Goal: Task Accomplishment & Management: Complete application form

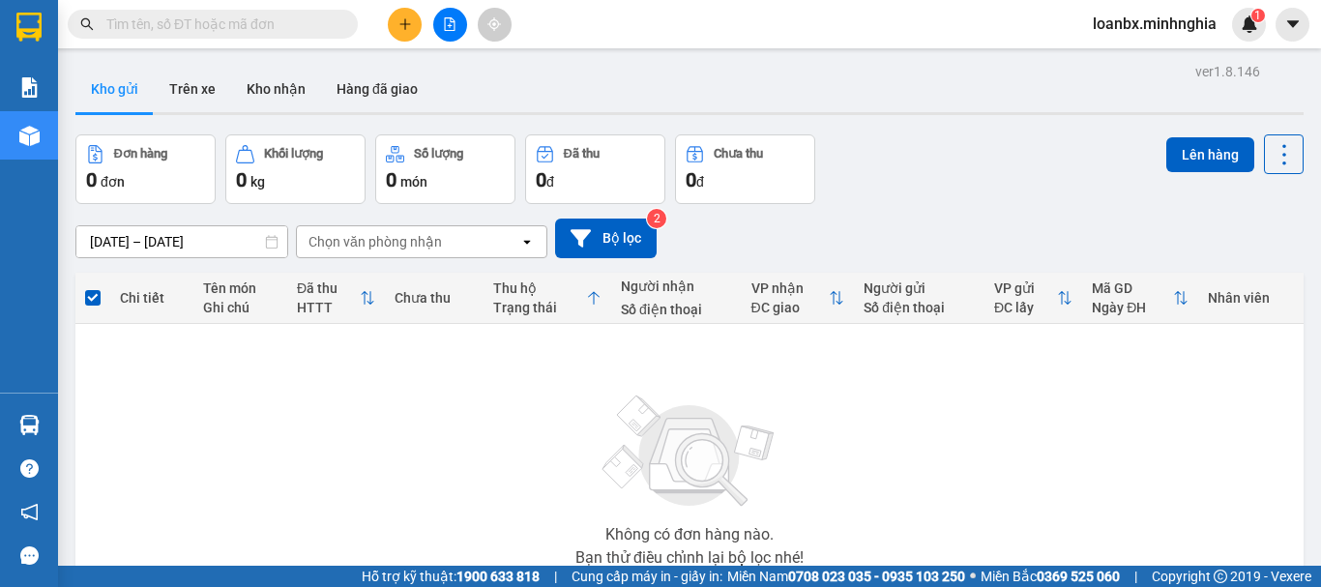
scroll to position [140, 0]
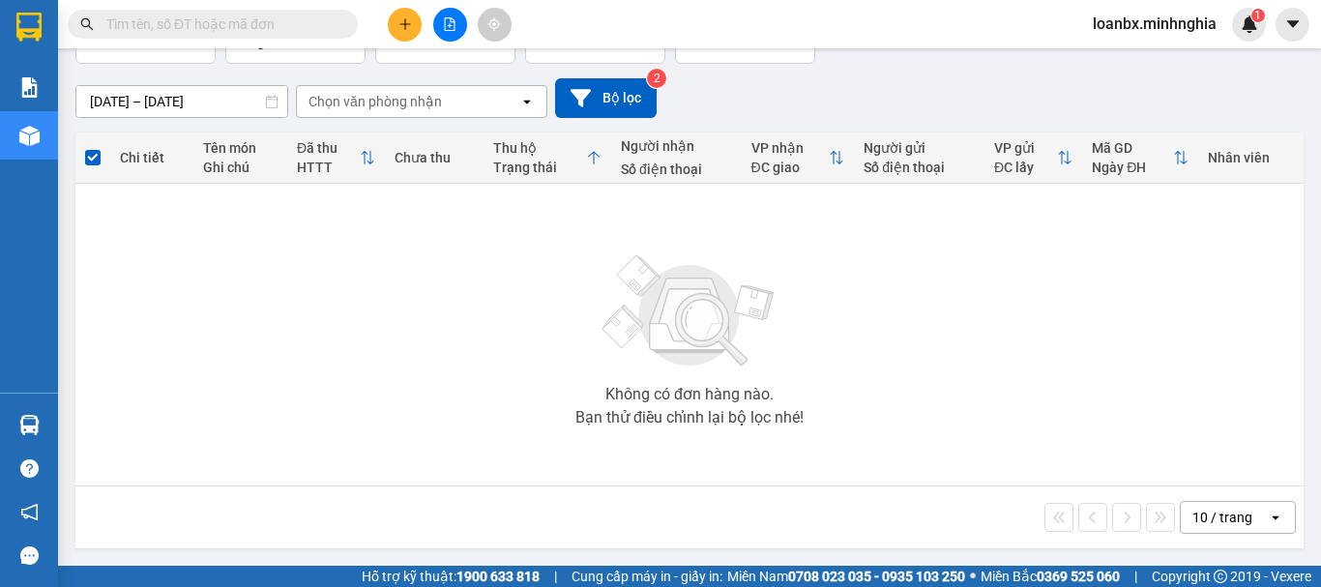
click at [396, 22] on button at bounding box center [405, 25] width 34 height 34
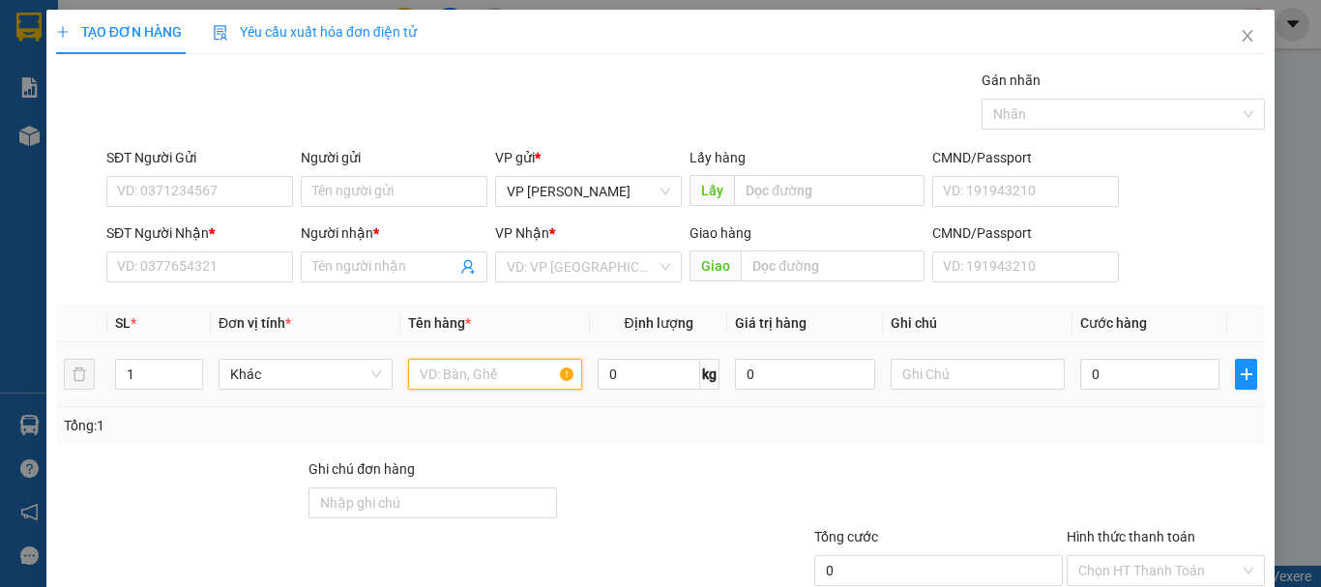
click at [479, 375] on input "text" at bounding box center [495, 374] width 174 height 31
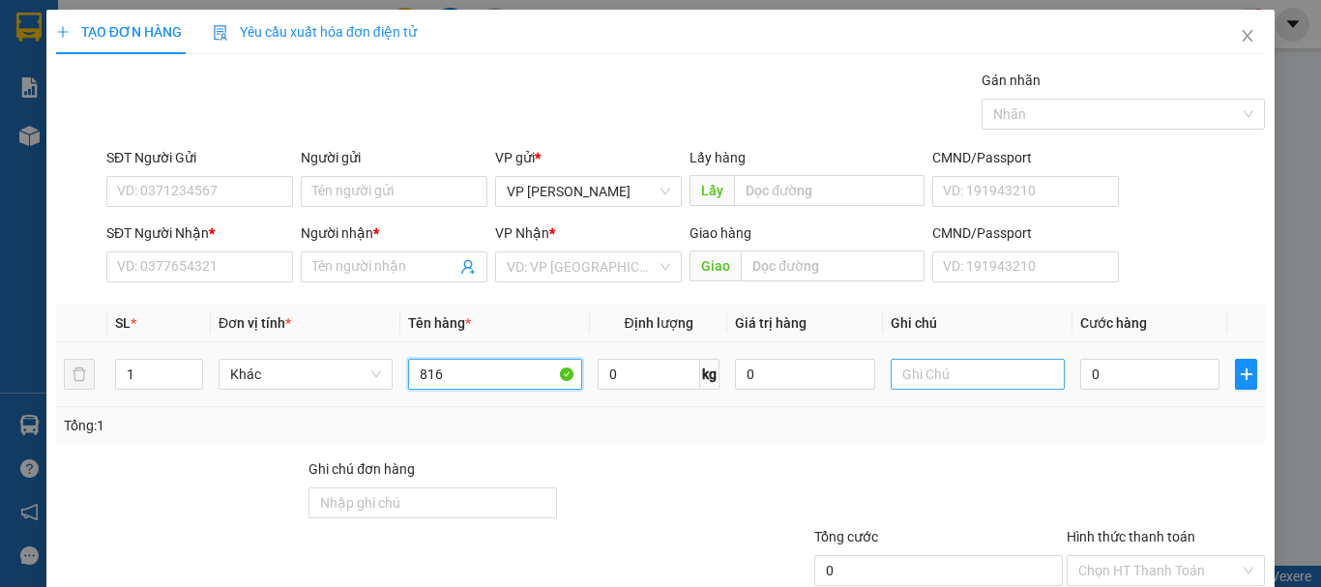
type input "816"
click at [925, 380] on input "text" at bounding box center [978, 374] width 174 height 31
paste input "1 thx - cá"
type input "1 thx - cá"
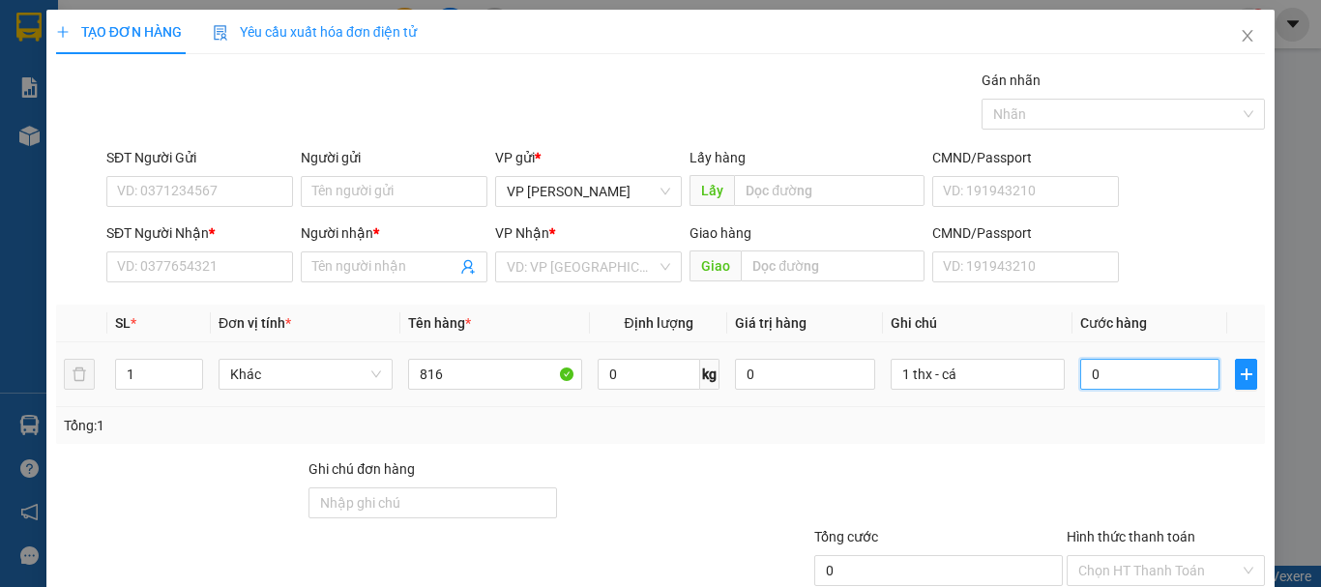
click at [1097, 373] on input "0" at bounding box center [1149, 374] width 139 height 31
type input "7"
type input "70"
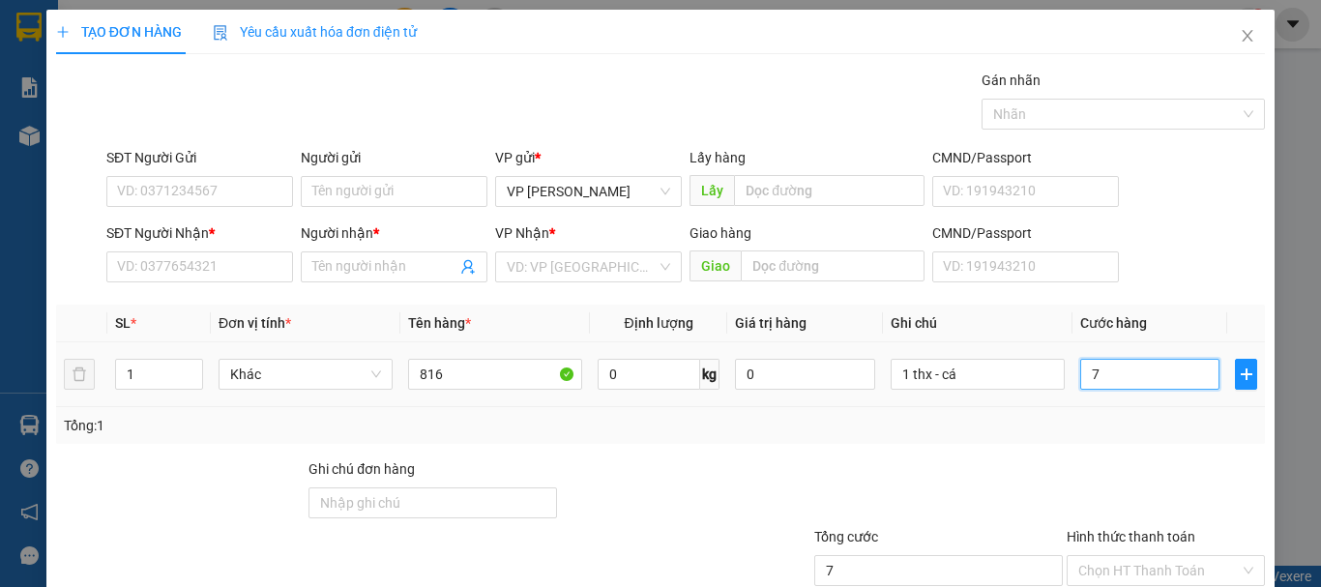
type input "70"
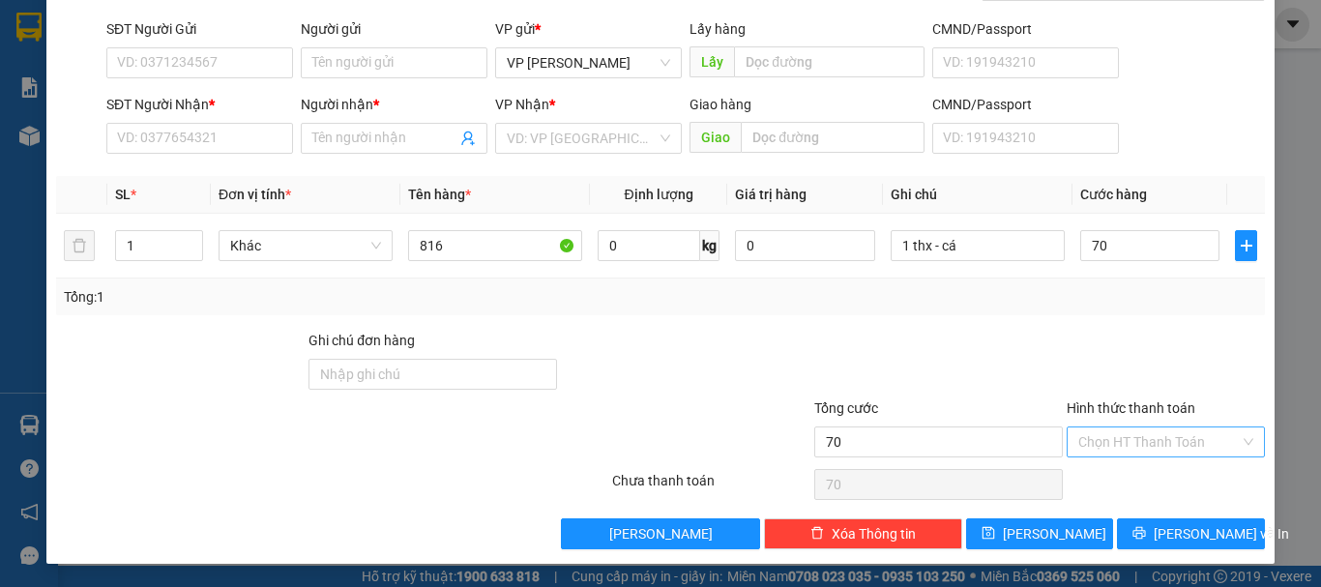
type input "70.000"
click at [1133, 444] on input "Hình thức thanh toán" at bounding box center [1159, 441] width 162 height 29
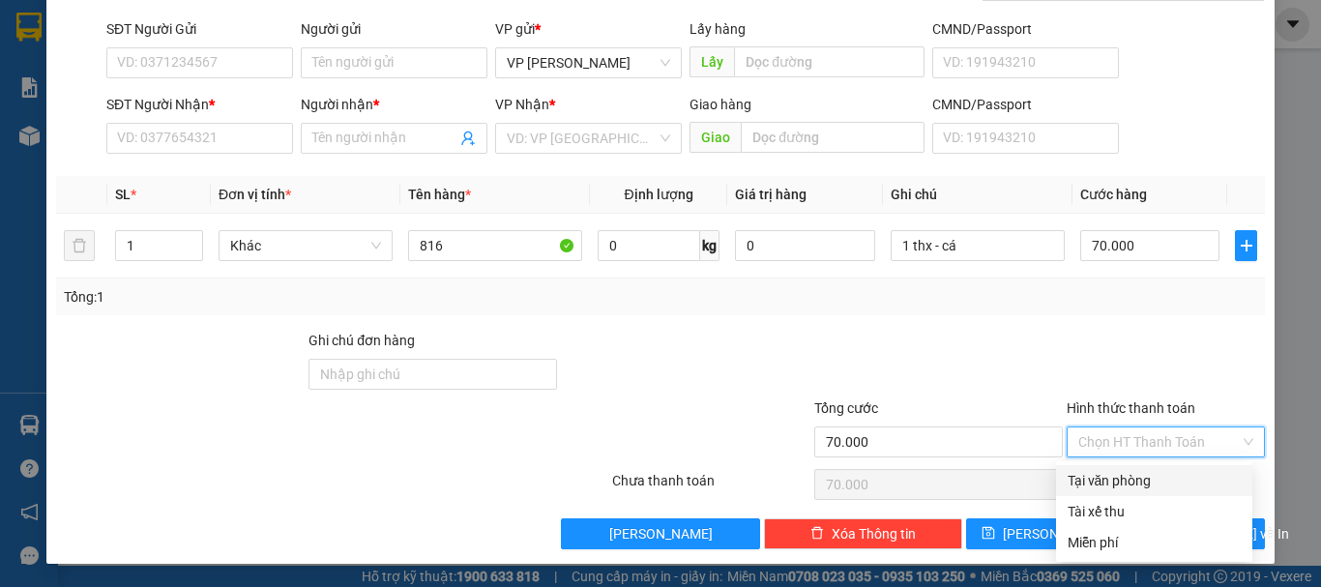
click at [1132, 478] on div "Tại văn phòng" at bounding box center [1154, 480] width 173 height 21
type input "0"
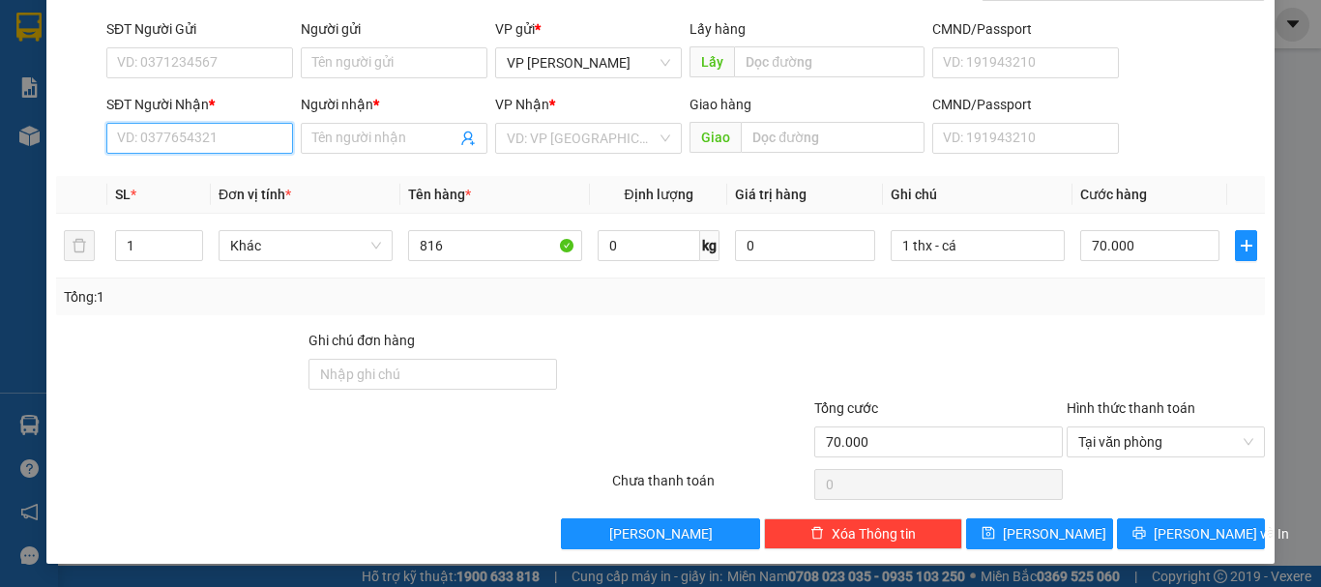
click at [198, 152] on input "SĐT Người Nhận *" at bounding box center [199, 138] width 187 height 31
click at [145, 144] on input "08818834820" at bounding box center [199, 138] width 187 height 31
drag, startPoint x: 222, startPoint y: 146, endPoint x: 268, endPoint y: 146, distance: 45.5
click at [226, 146] on input "0888834820" at bounding box center [199, 138] width 187 height 31
type input "0888834820"
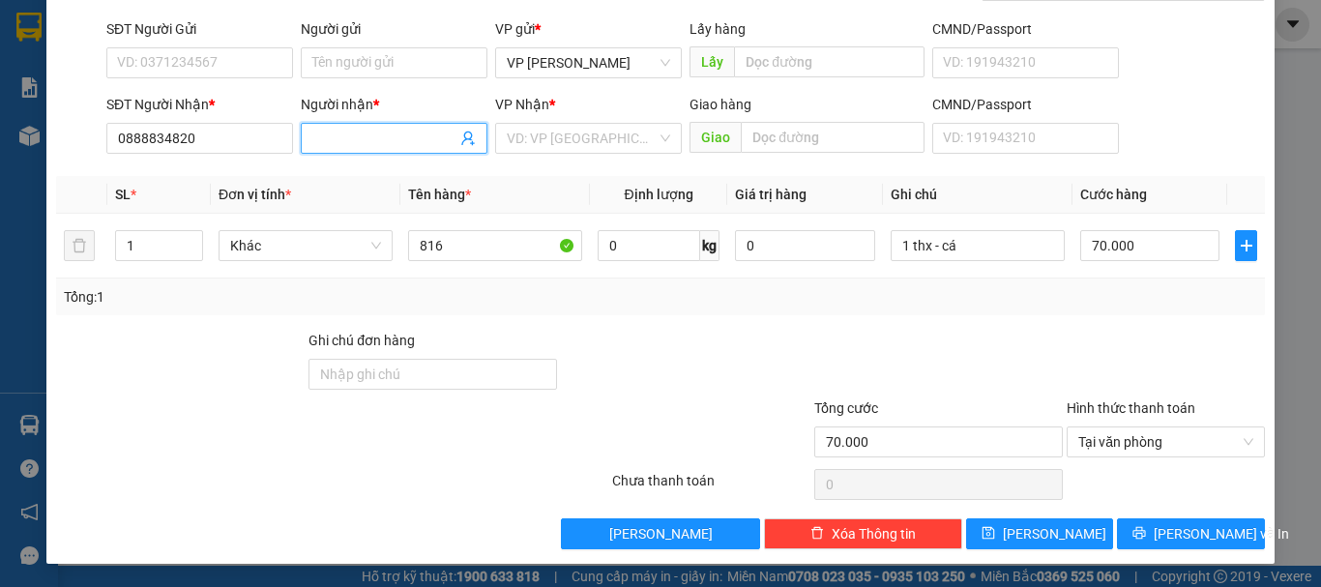
click at [315, 143] on input "Người nhận *" at bounding box center [384, 138] width 144 height 21
drag, startPoint x: 337, startPoint y: 149, endPoint x: 299, endPoint y: 148, distance: 37.7
click at [301, 148] on span "bo" at bounding box center [394, 138] width 187 height 31
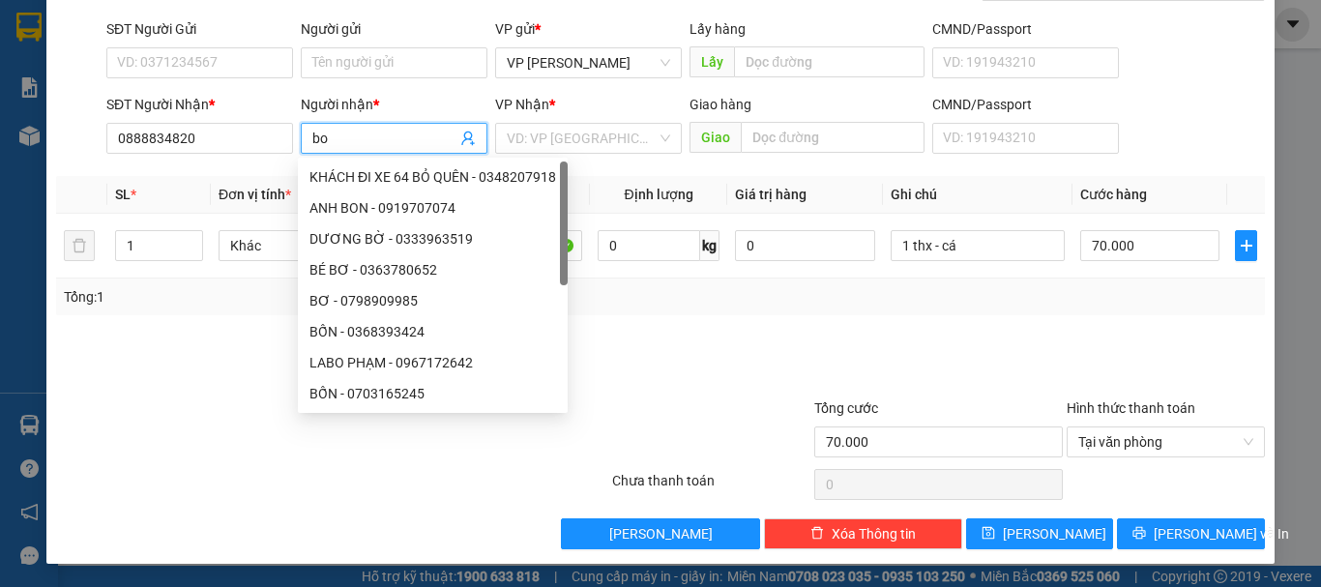
drag, startPoint x: 333, startPoint y: 136, endPoint x: 298, endPoint y: 136, distance: 34.8
click at [301, 136] on span "bo" at bounding box center [394, 138] width 187 height 31
type input "BO"
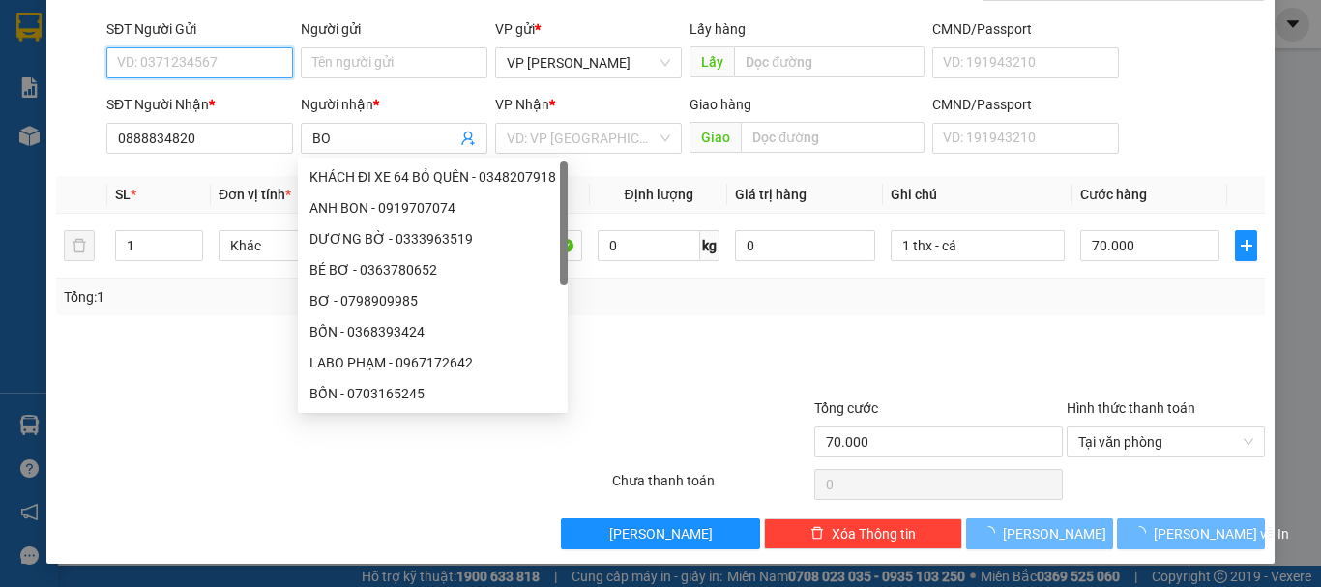
click at [163, 68] on input "SĐT Người Gửi" at bounding box center [199, 62] width 187 height 31
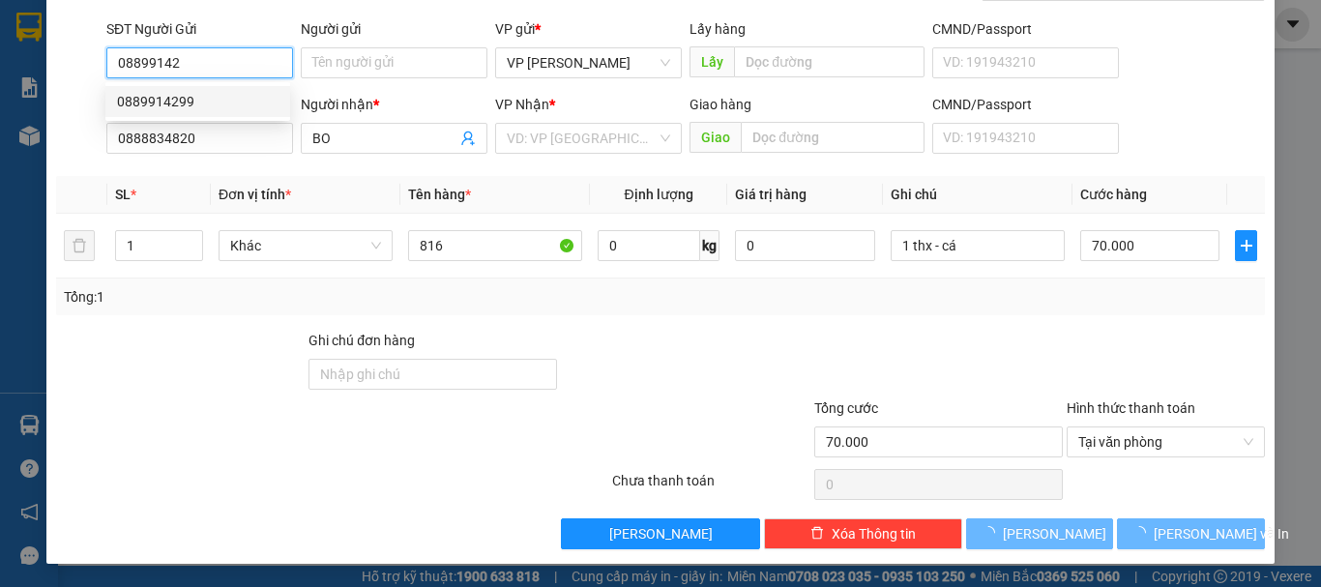
click at [189, 95] on div "0889914299" at bounding box center [198, 101] width 162 height 21
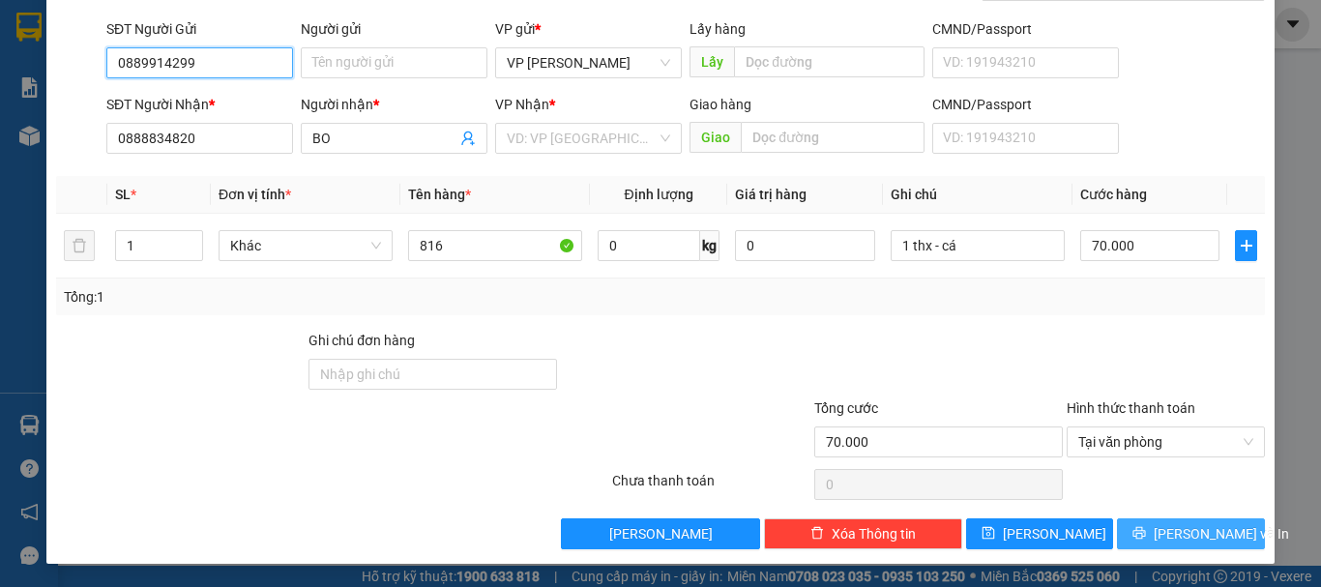
type input "0889914299"
click at [1199, 530] on span "[PERSON_NAME] và In" at bounding box center [1221, 533] width 135 height 21
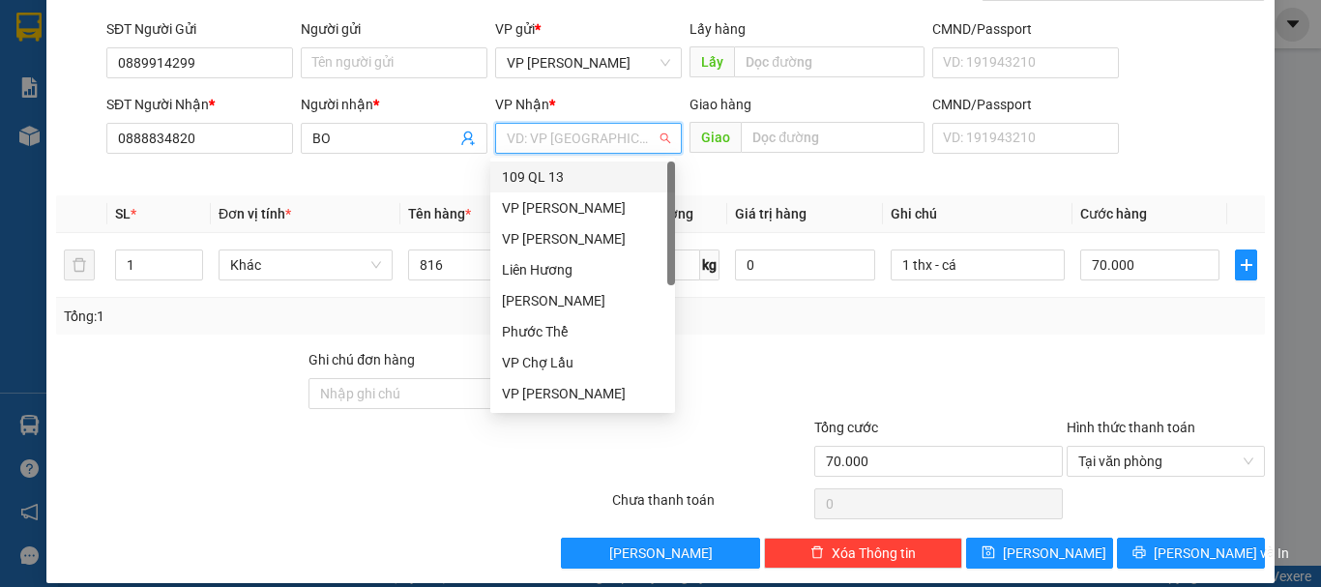
click at [574, 131] on input "search" at bounding box center [582, 138] width 150 height 29
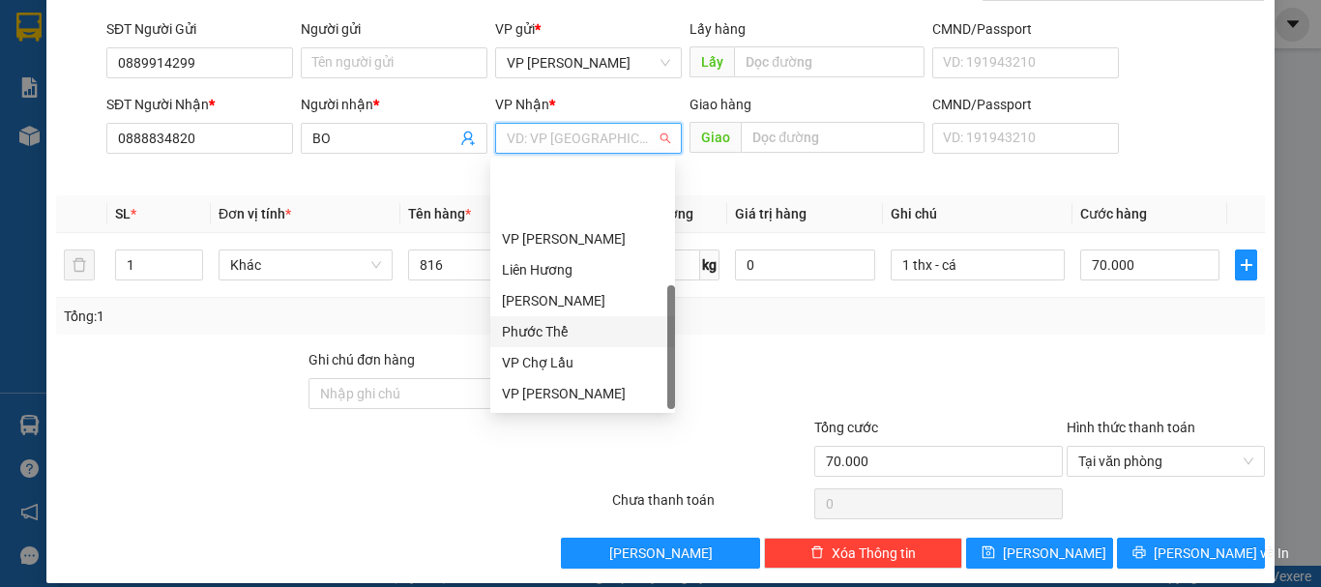
scroll to position [93, 0]
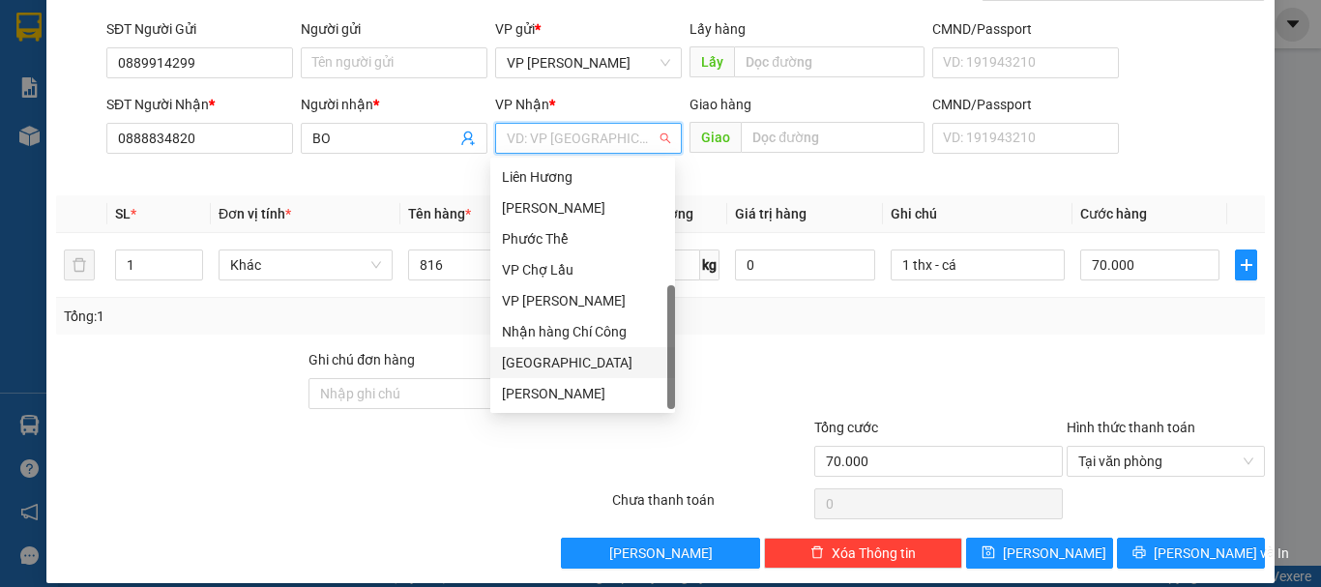
drag, startPoint x: 548, startPoint y: 365, endPoint x: 1122, endPoint y: 572, distance: 609.7
click at [548, 364] on div "[GEOGRAPHIC_DATA]" at bounding box center [583, 362] width 162 height 21
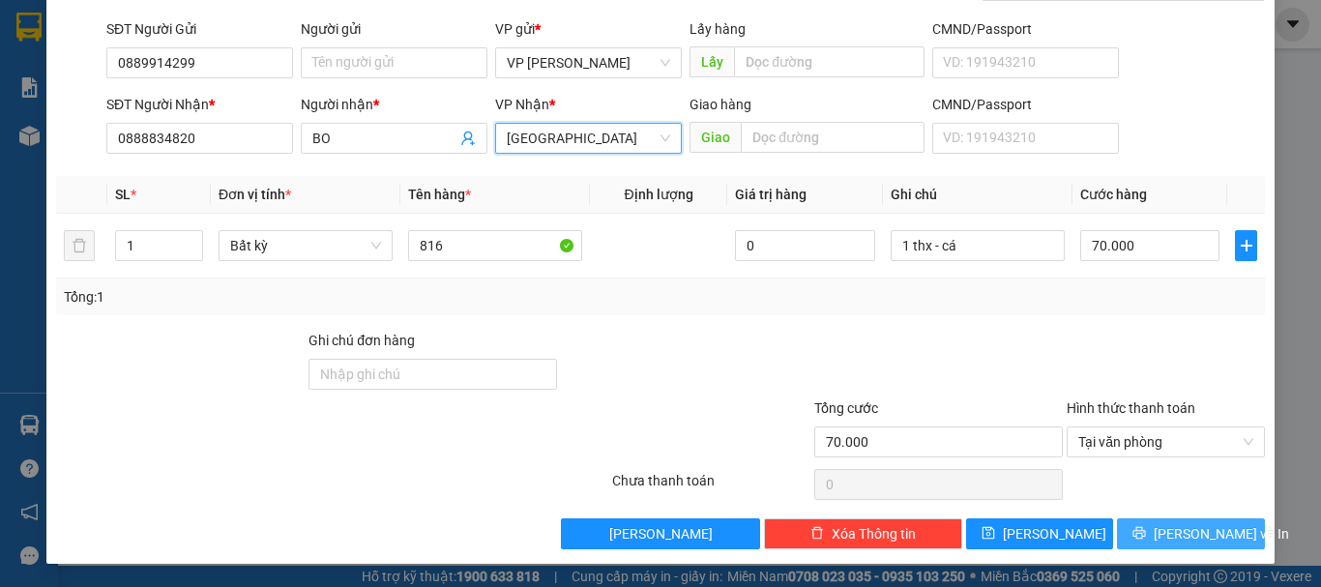
click at [1146, 529] on icon "printer" at bounding box center [1140, 533] width 14 height 14
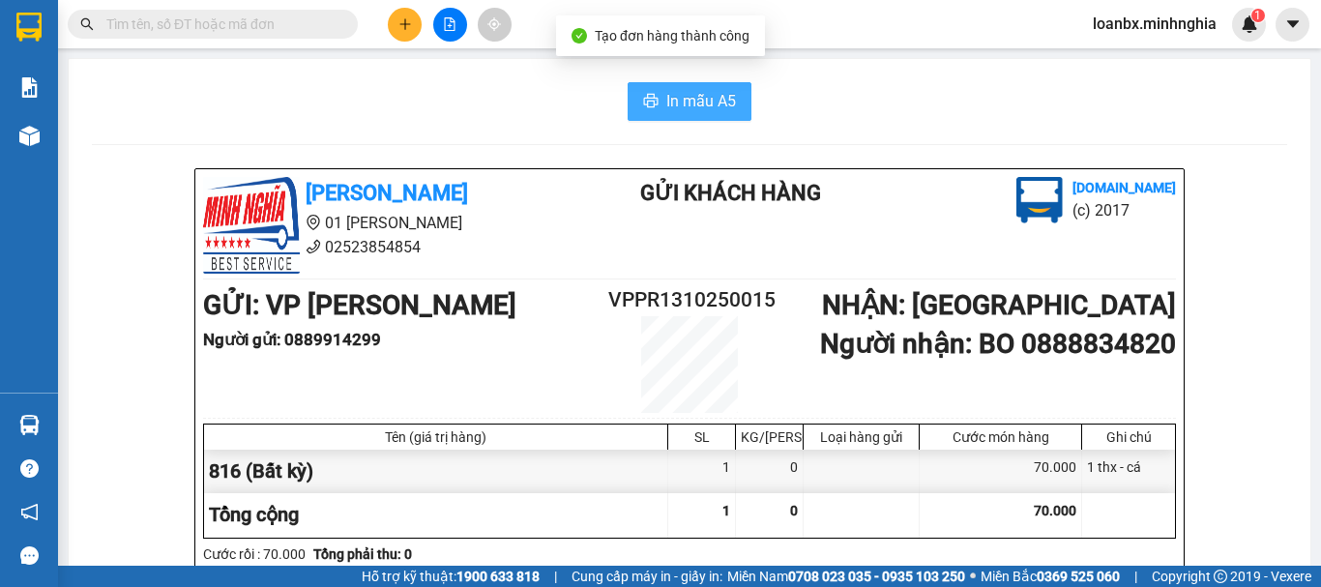
click at [697, 101] on span "In mẫu A5" at bounding box center [701, 101] width 70 height 24
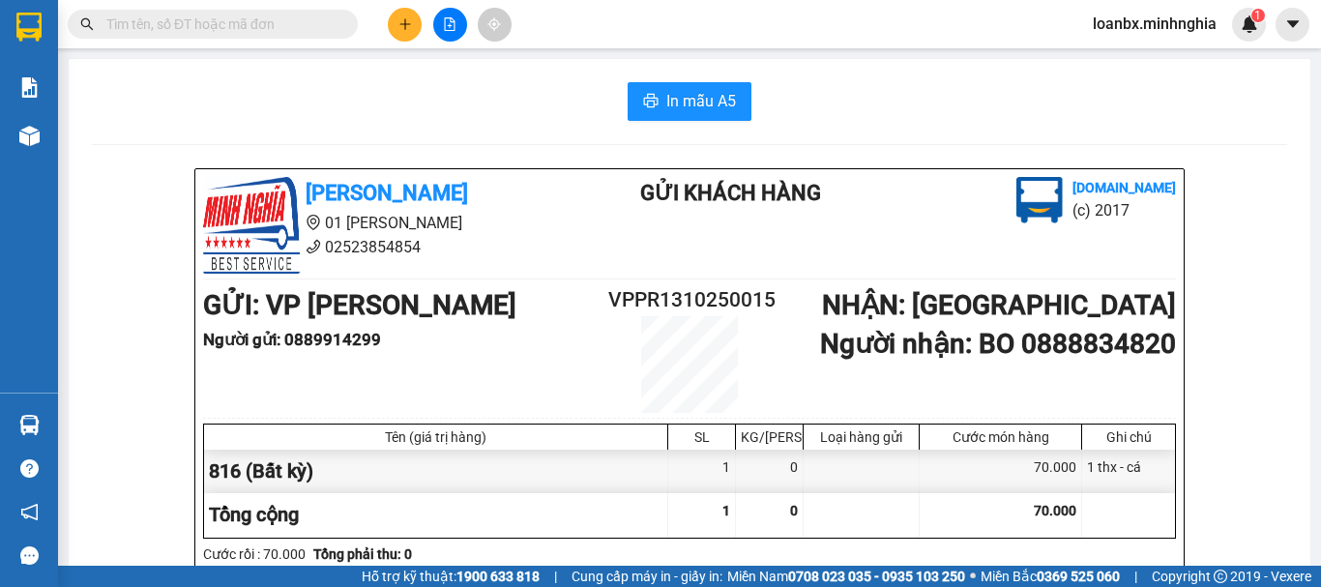
click at [400, 16] on button at bounding box center [405, 25] width 34 height 34
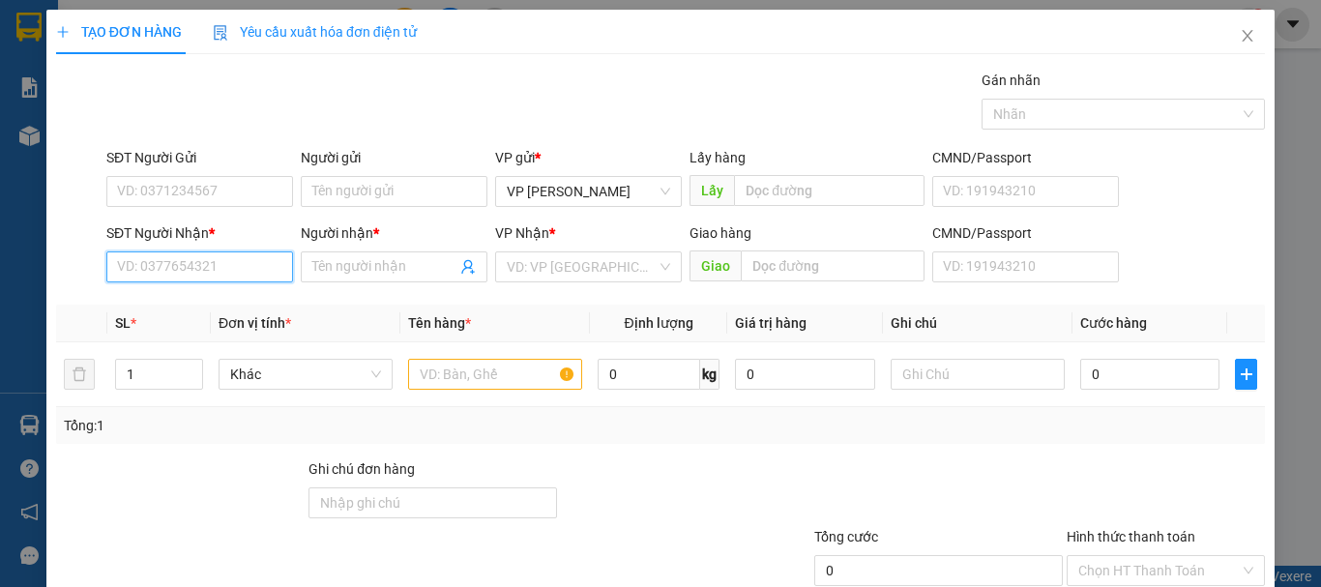
click at [156, 263] on input "SĐT Người Nhận *" at bounding box center [199, 266] width 187 height 31
type input "012"
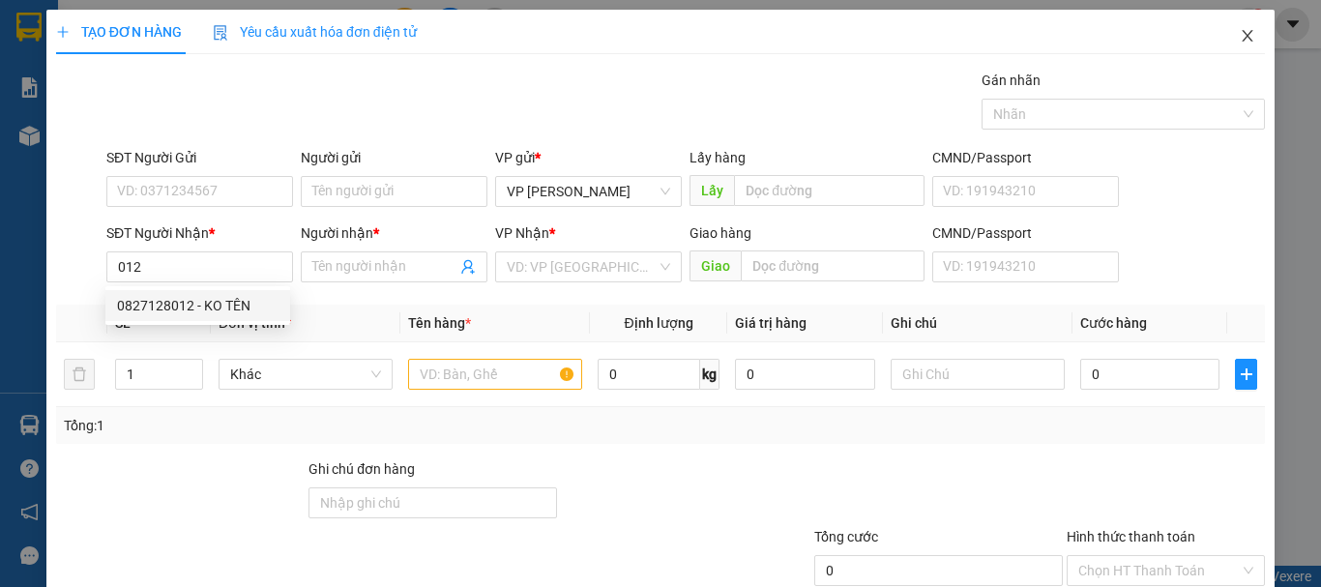
click at [1240, 33] on icon "close" at bounding box center [1247, 35] width 15 height 15
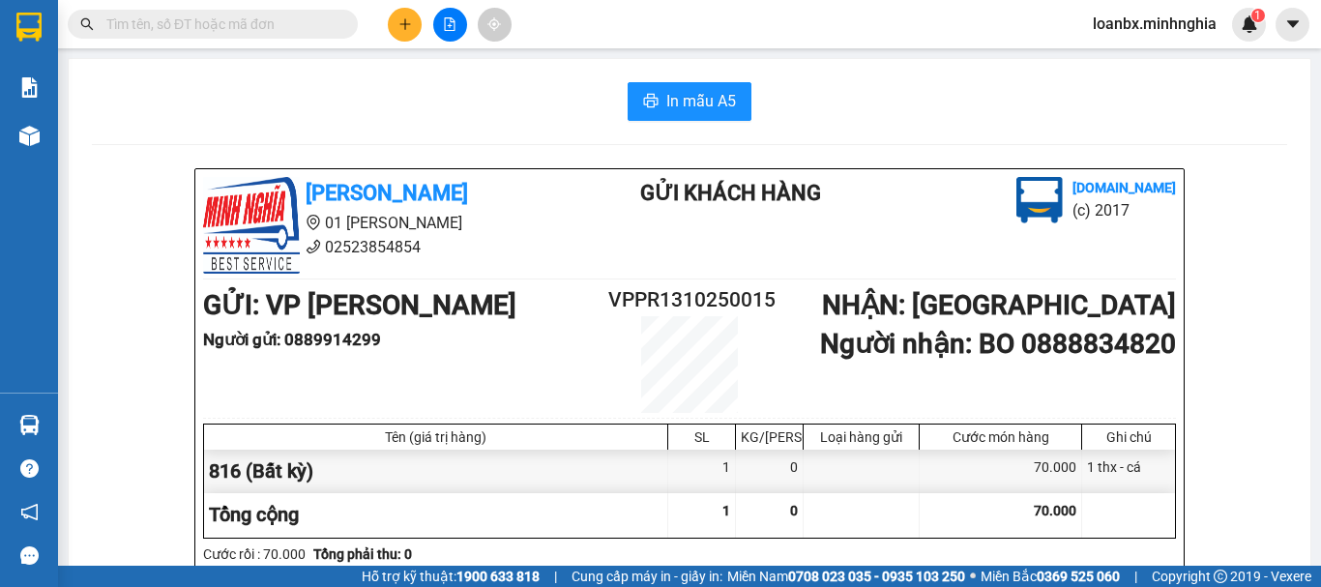
click at [184, 25] on input "text" at bounding box center [220, 24] width 228 height 21
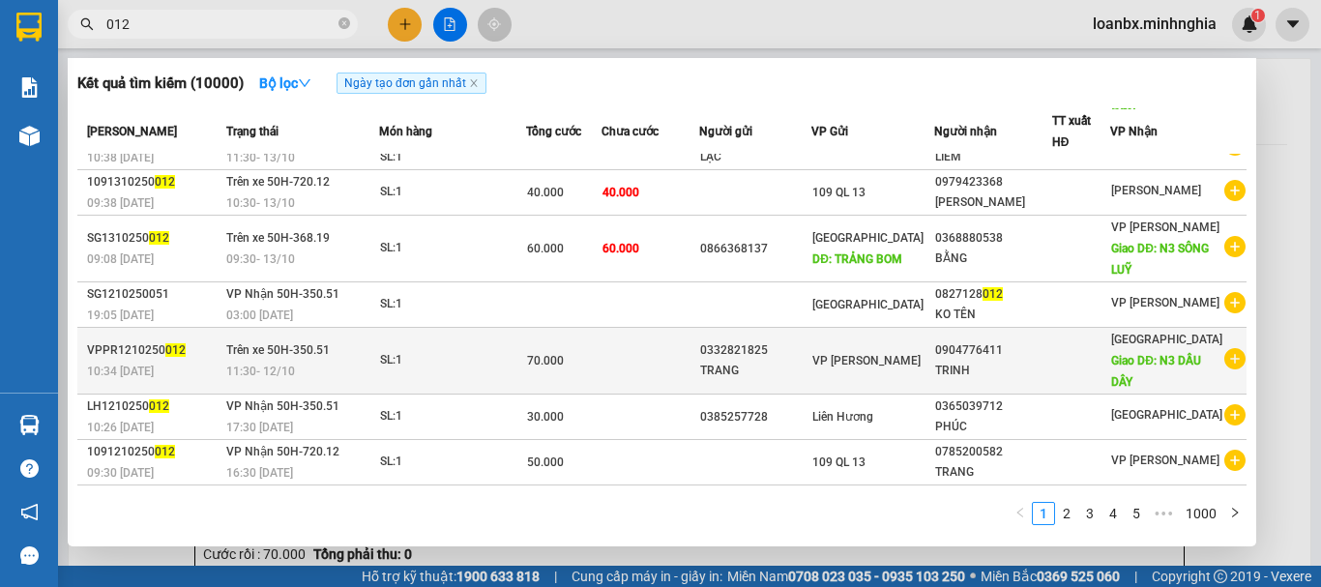
scroll to position [183, 0]
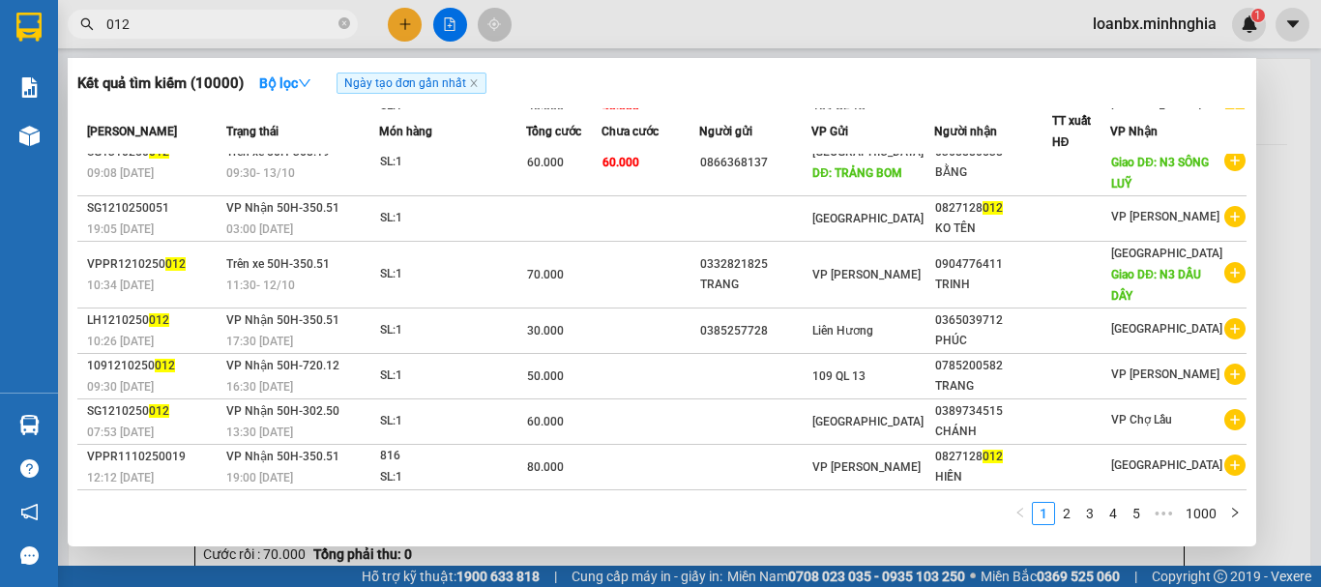
type input "012"
click at [412, 23] on div at bounding box center [660, 293] width 1321 height 587
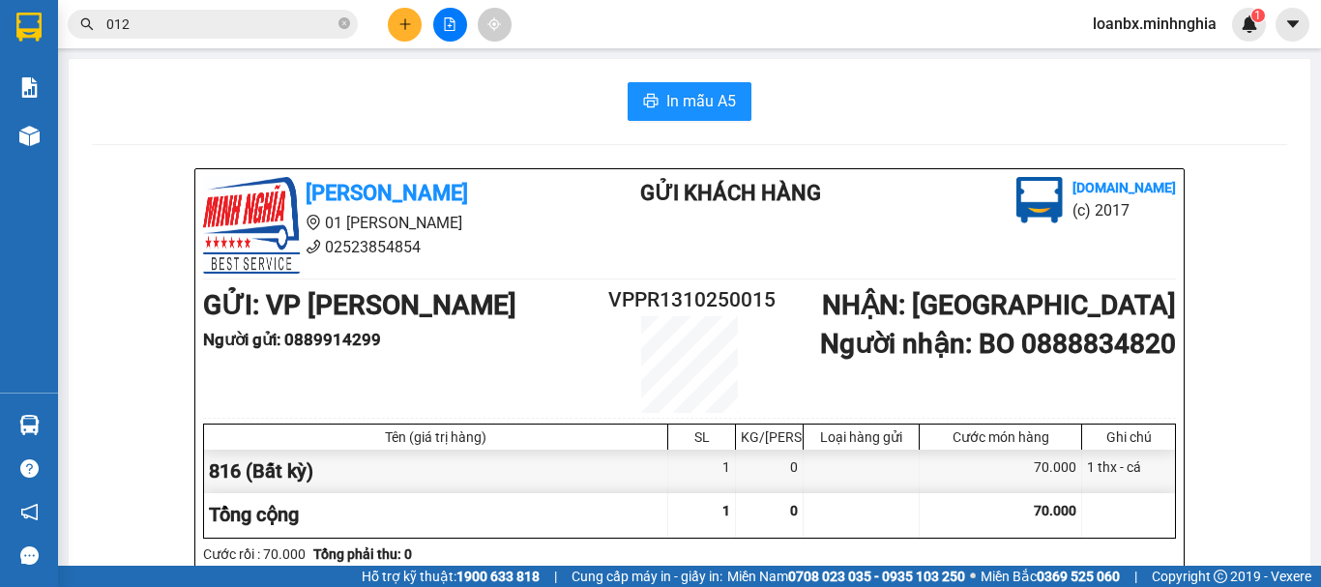
click at [415, 28] on button at bounding box center [405, 25] width 34 height 34
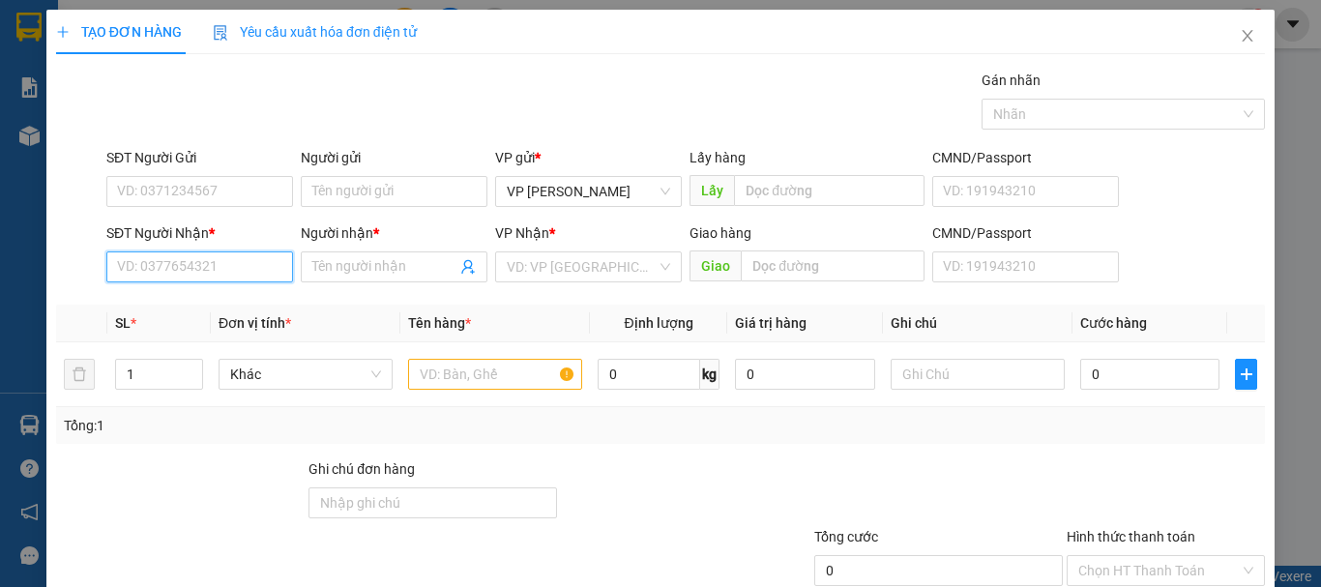
click at [145, 271] on input "SĐT Người Nhận *" at bounding box center [199, 266] width 187 height 31
click at [181, 309] on div "0827128012 - KO TÊN" at bounding box center [198, 305] width 162 height 21
type input "0827128012"
type input "KO TÊN"
type input "0827128012"
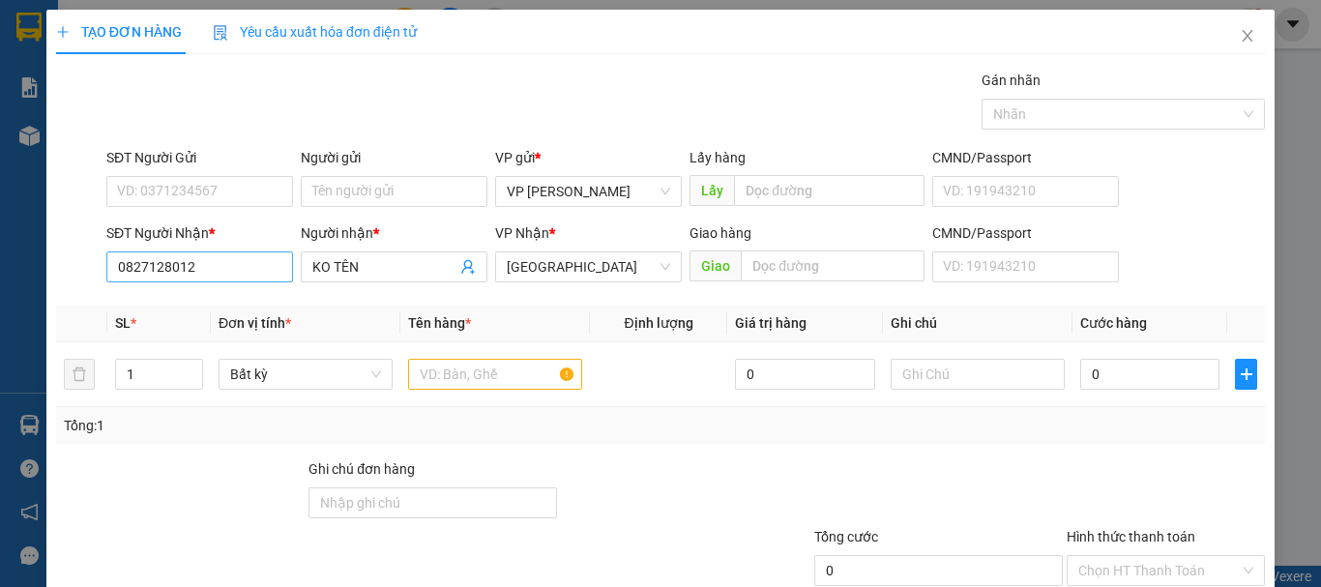
drag, startPoint x: 386, startPoint y: 248, endPoint x: 285, endPoint y: 262, distance: 101.6
click at [285, 262] on div "SĐT Người Nhận * 0827128012 Người nhận * KO TÊN VP Nhận * Sài Gòn Giao hàng Gia…" at bounding box center [686, 256] width 1166 height 68
drag, startPoint x: 307, startPoint y: 269, endPoint x: 261, endPoint y: 269, distance: 45.5
click at [264, 269] on div "SĐT Người Nhận * 0827128012 Người nhận * KO TÊN VP Nhận * Sài Gòn Giao hàng Gia…" at bounding box center [686, 256] width 1166 height 68
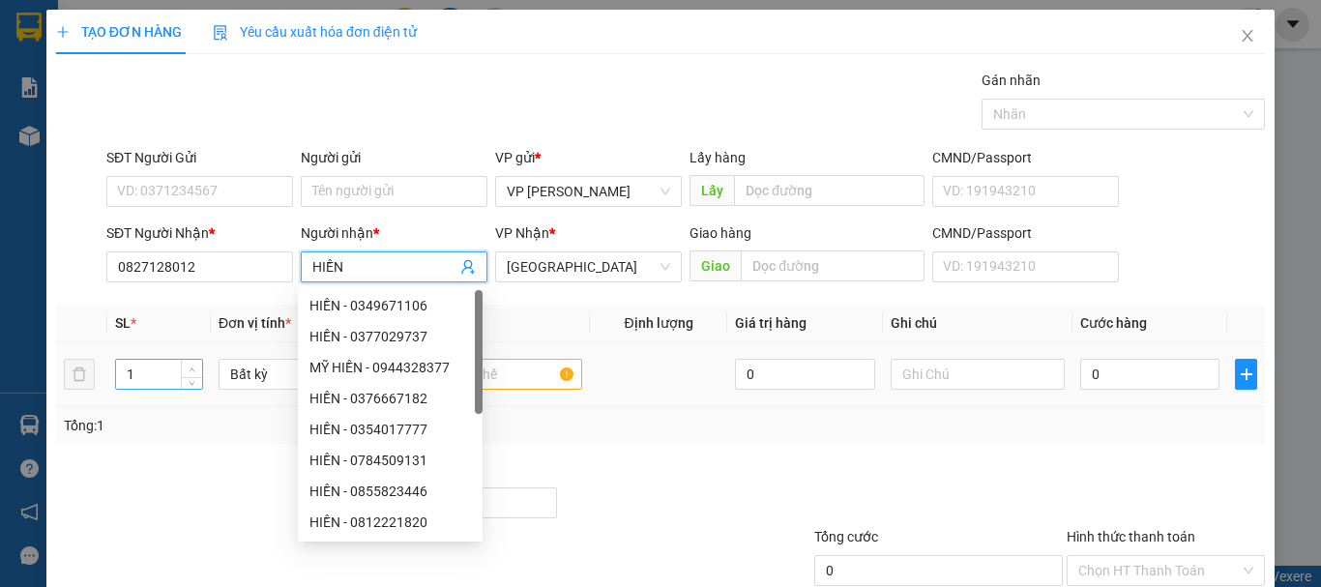
type input "HIỀN"
type input "2"
click at [199, 366] on span "Increase Value" at bounding box center [191, 368] width 21 height 17
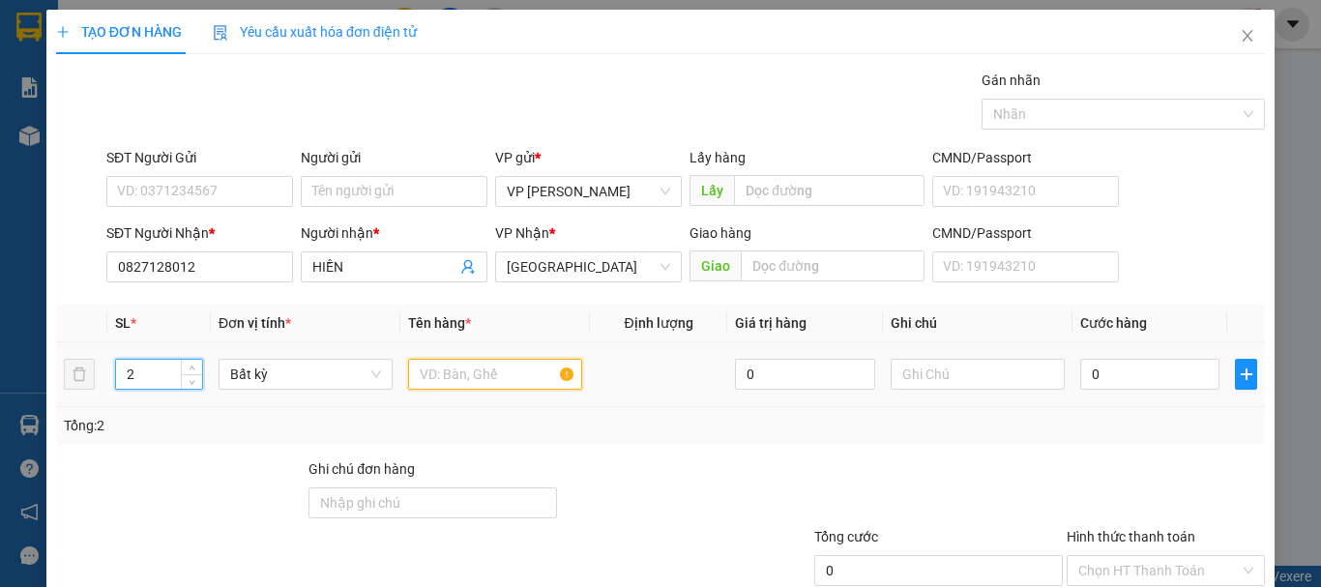
click at [502, 385] on input "text" at bounding box center [495, 374] width 174 height 31
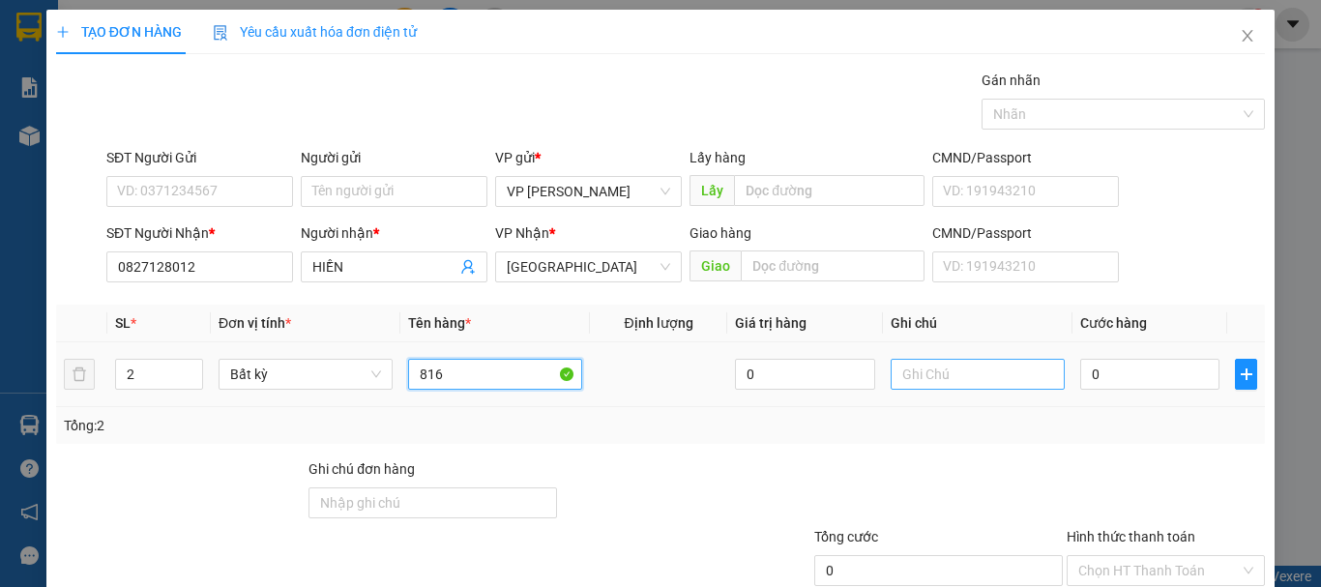
type input "816"
click at [960, 381] on input "text" at bounding box center [978, 374] width 174 height 31
paste input "1 thx - cá"
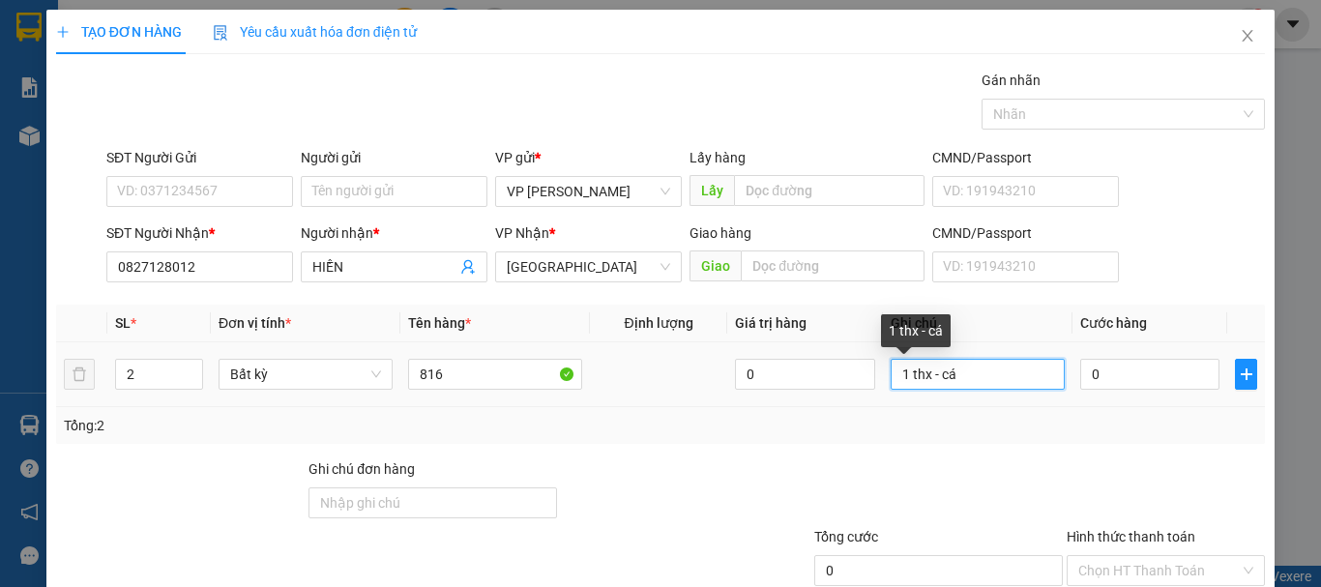
click at [892, 373] on input "1 thx - cá" at bounding box center [978, 374] width 174 height 31
type input "2 thx - cá"
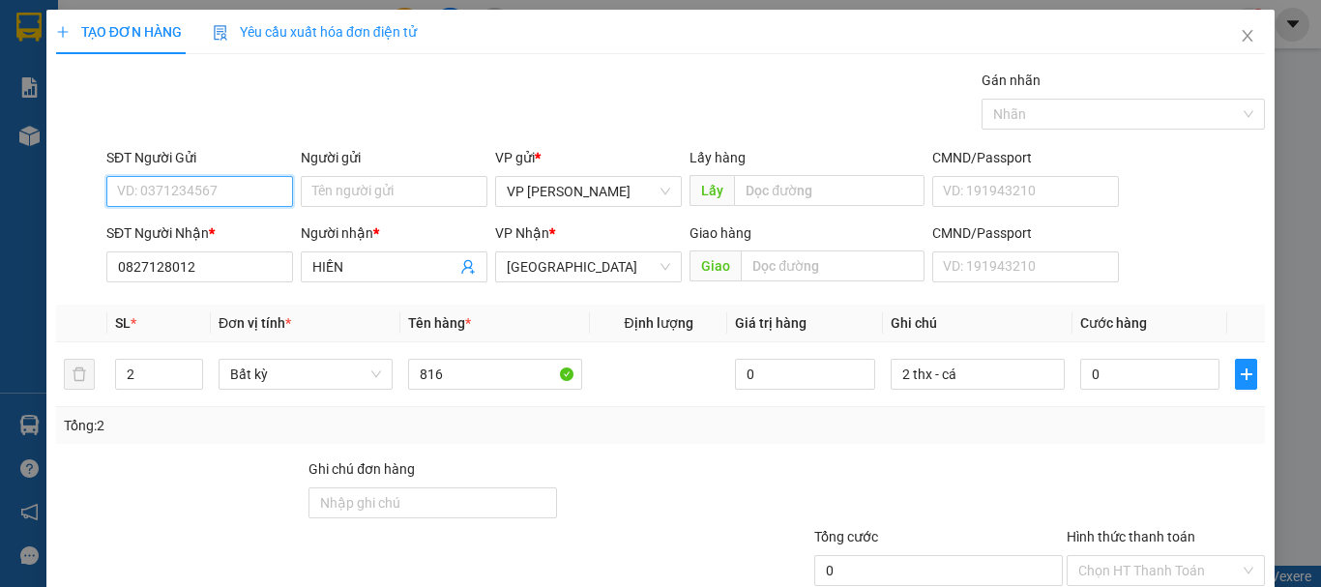
click at [195, 190] on input "SĐT Người Gửi" at bounding box center [199, 191] width 187 height 31
click at [196, 256] on div "0888424143 - DÌ LOAN" at bounding box center [198, 260] width 162 height 21
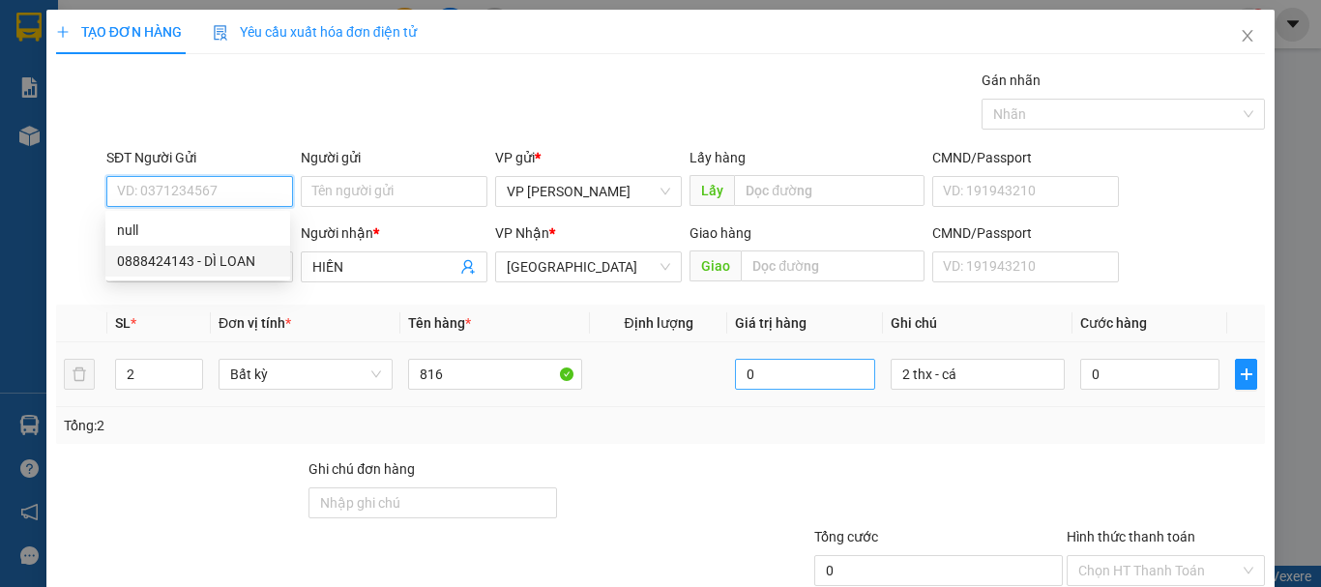
type input "0888424143"
type input "DÌ LOAN"
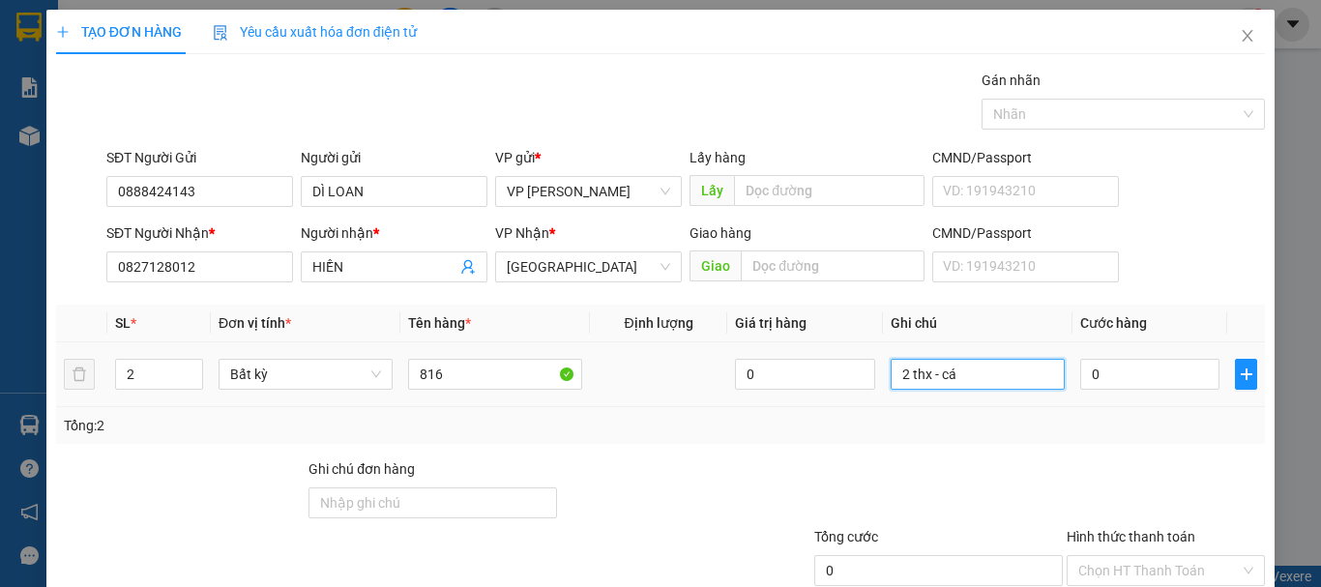
click at [1047, 387] on input "2 thx - cá" at bounding box center [978, 374] width 174 height 31
click at [1084, 378] on input "0" at bounding box center [1149, 374] width 139 height 31
type input "1"
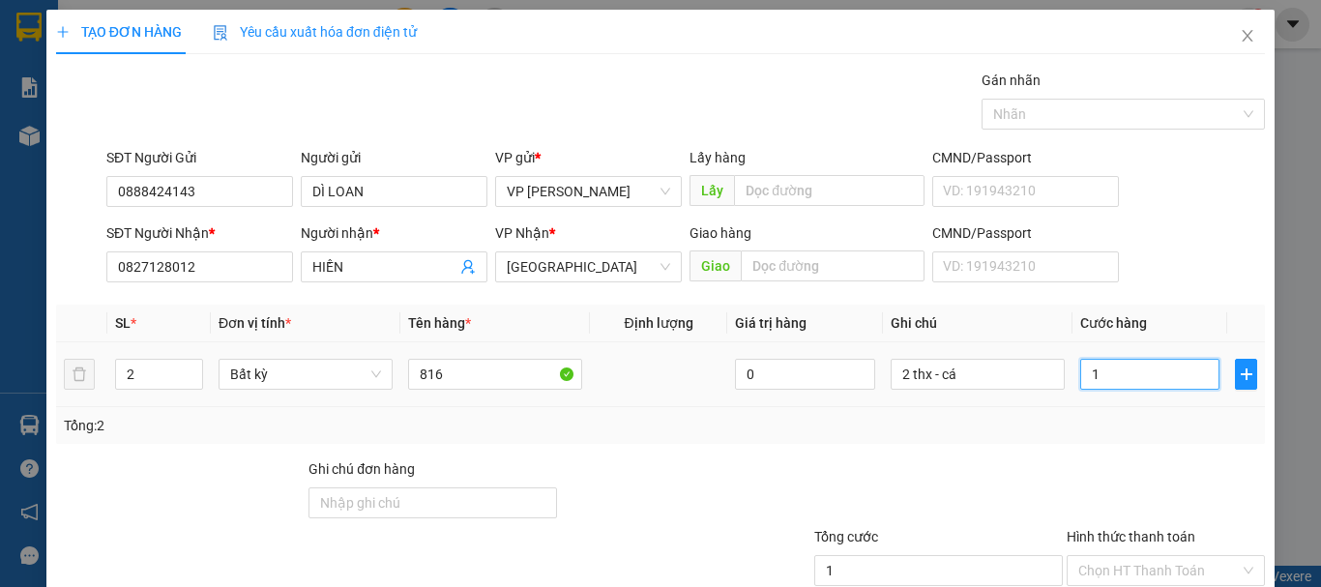
type input "16"
type input "160"
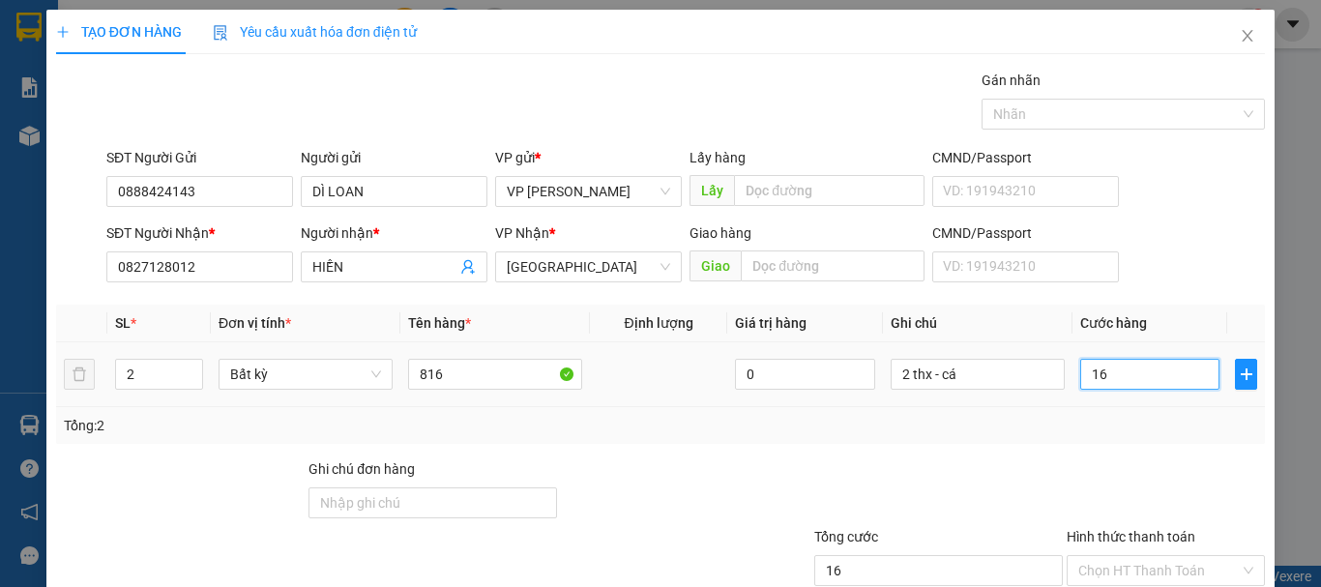
type input "160"
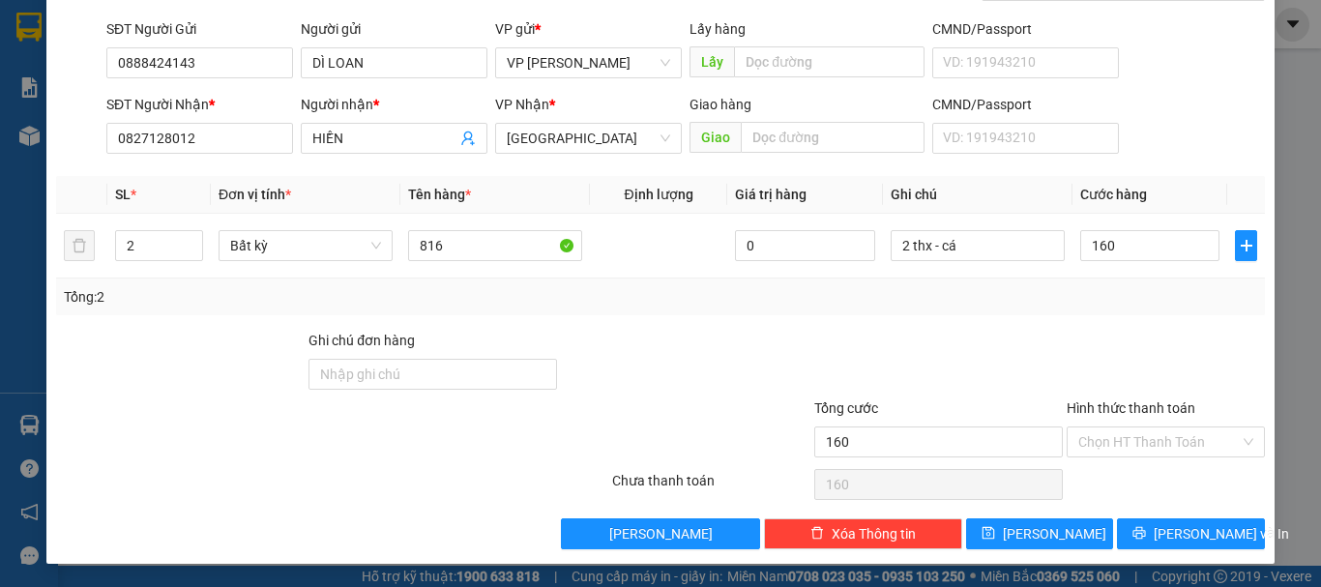
type input "160.000"
click at [1130, 465] on div "Transit Pickup Surcharge Ids Transit Deliver Surcharge Ids Transit Deliver Surc…" at bounding box center [660, 245] width 1209 height 608
click at [1162, 441] on input "Hình thức thanh toán" at bounding box center [1159, 441] width 162 height 29
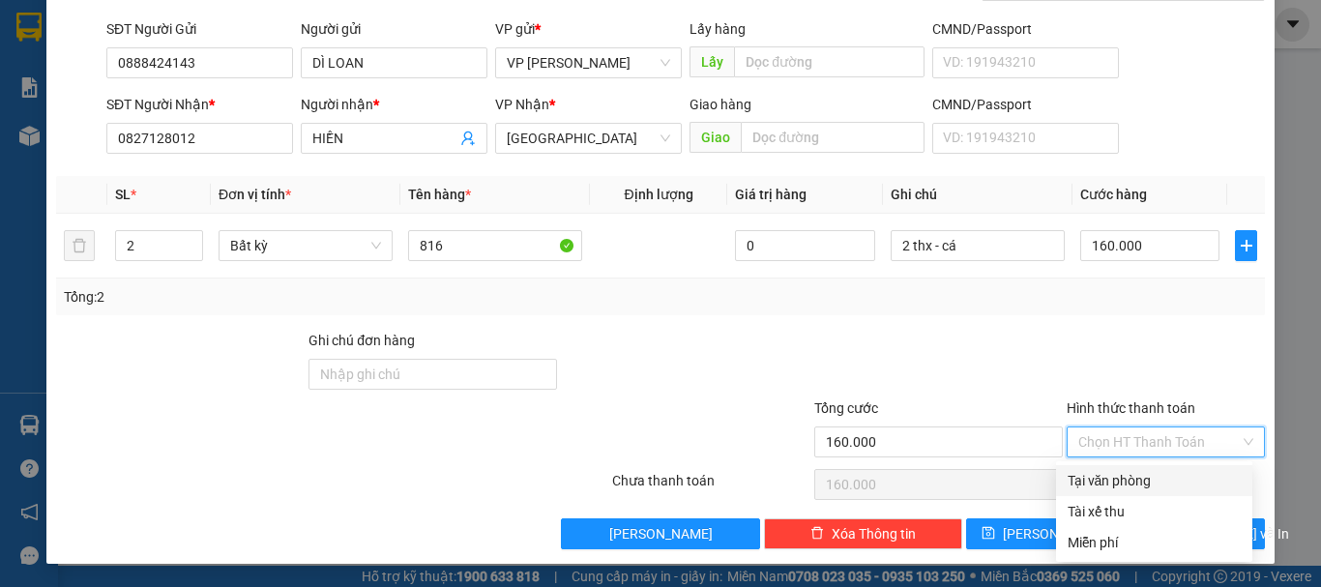
click at [1136, 479] on div "Tại văn phòng" at bounding box center [1154, 480] width 173 height 21
type input "0"
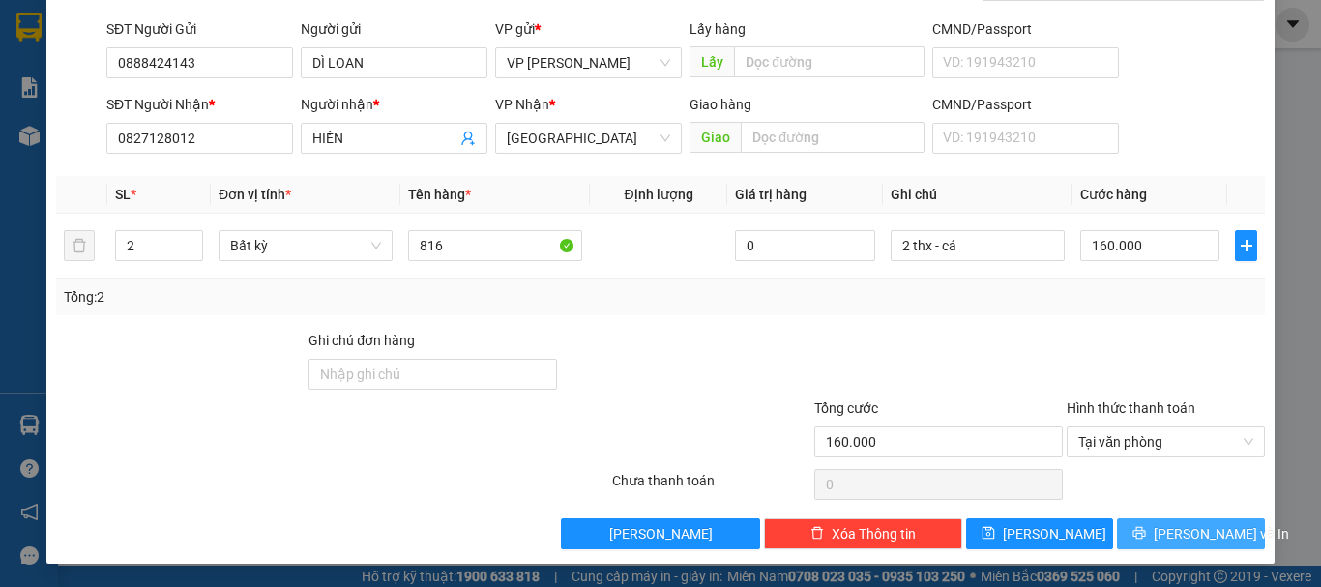
click at [1146, 526] on icon "printer" at bounding box center [1140, 533] width 14 height 14
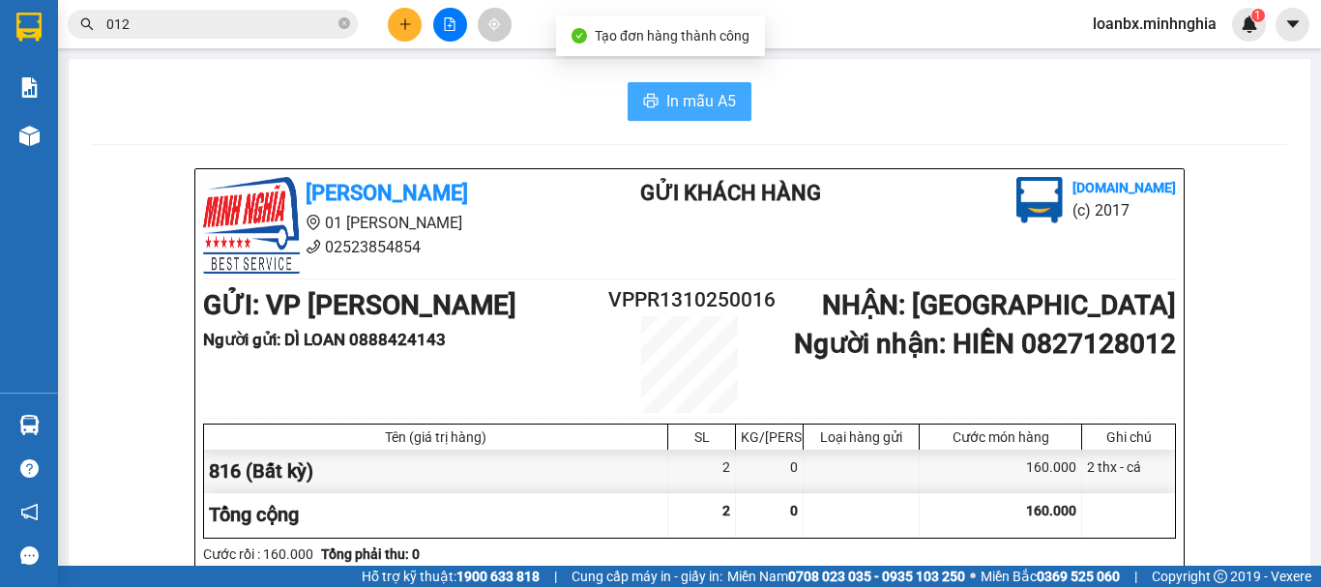
click at [677, 90] on span "In mẫu A5" at bounding box center [701, 101] width 70 height 24
